Goal: Information Seeking & Learning: Learn about a topic

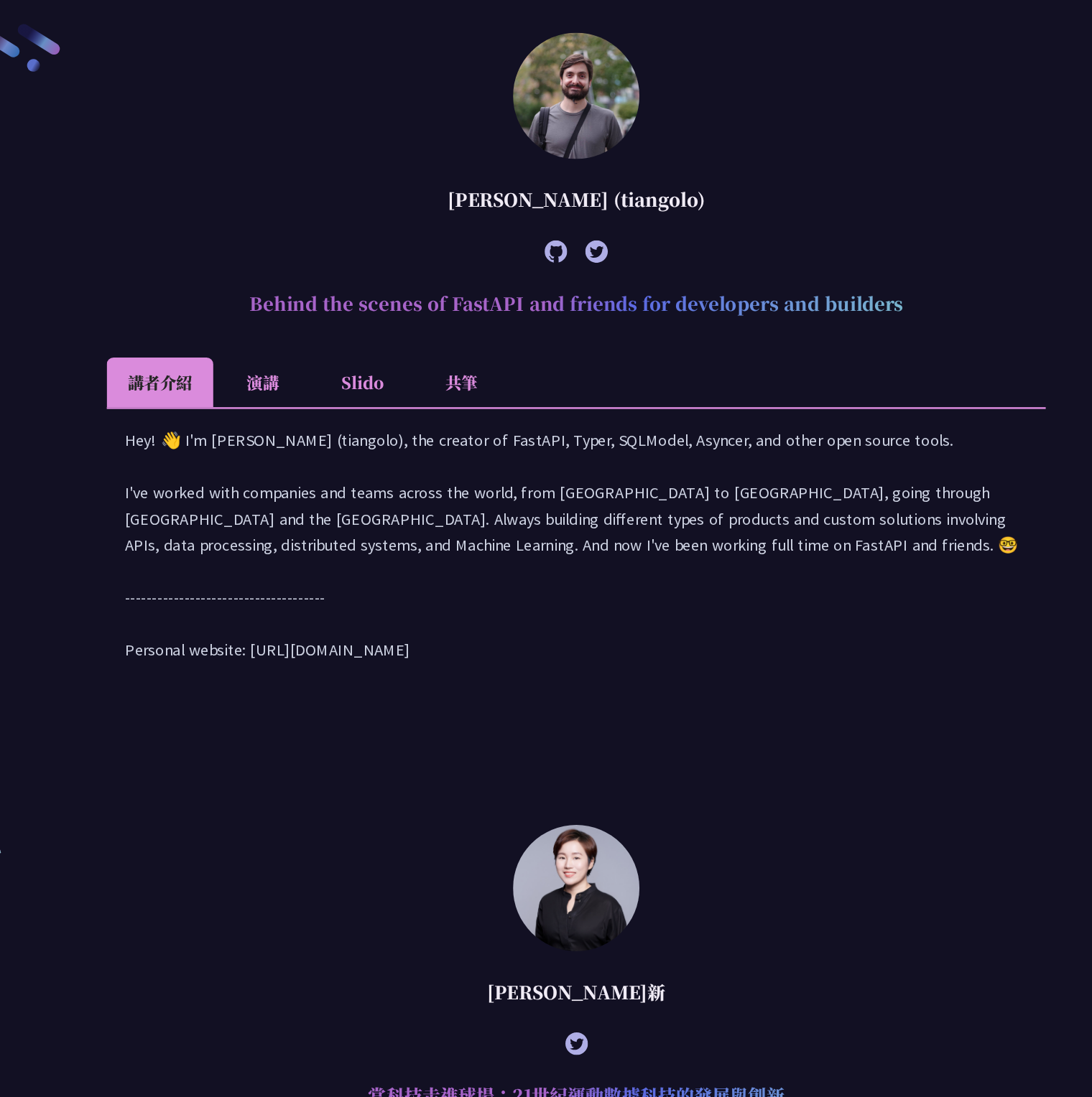
scroll to position [702, 0]
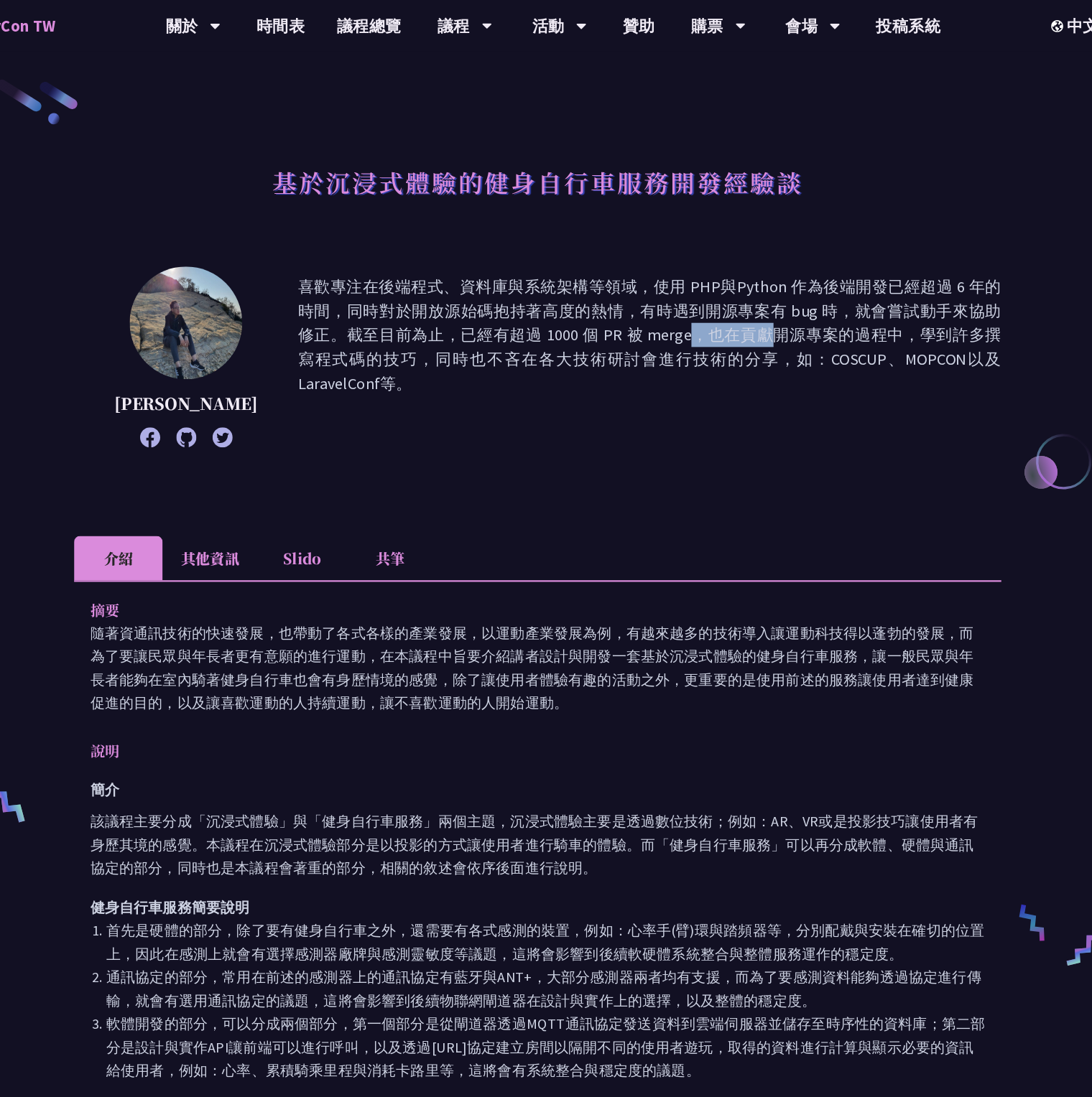
scroll to position [2, 0]
